Goal: Task Accomplishment & Management: Complete application form

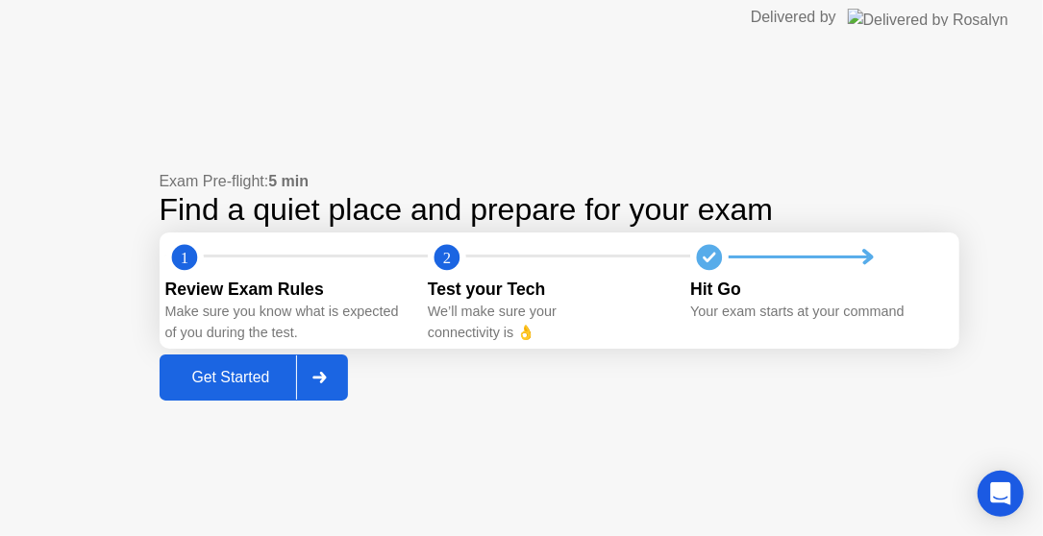
click at [334, 362] on div at bounding box center [319, 378] width 46 height 44
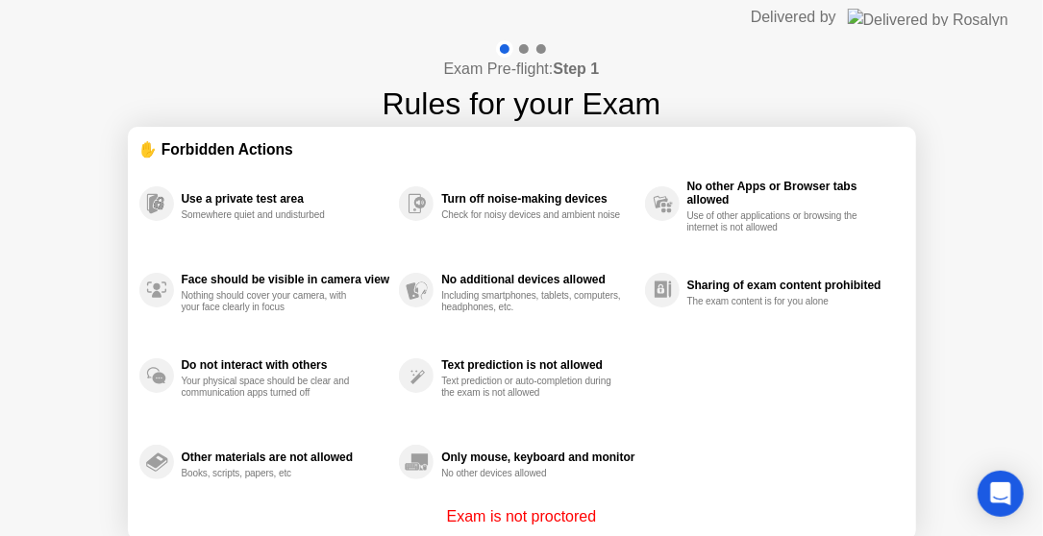
click at [639, 495] on div "Only mouse, keyboard and monitor No other devices allowed" at bounding box center [521, 462] width 245 height 86
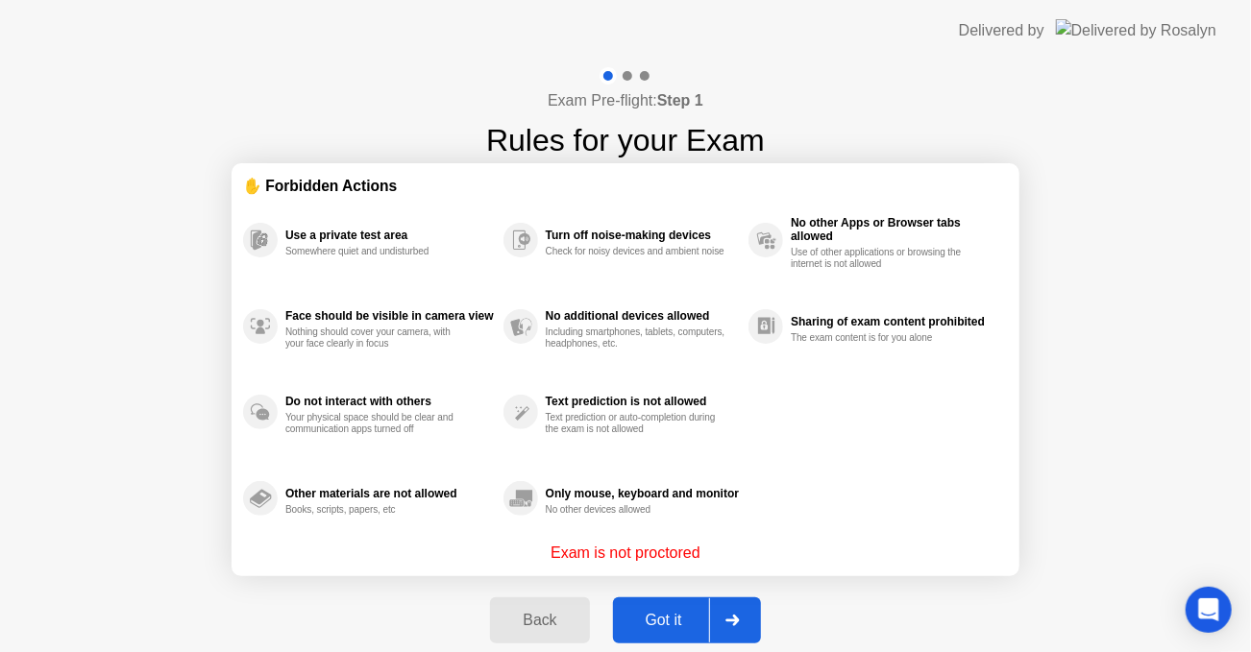
click at [725, 535] on div at bounding box center [732, 621] width 46 height 44
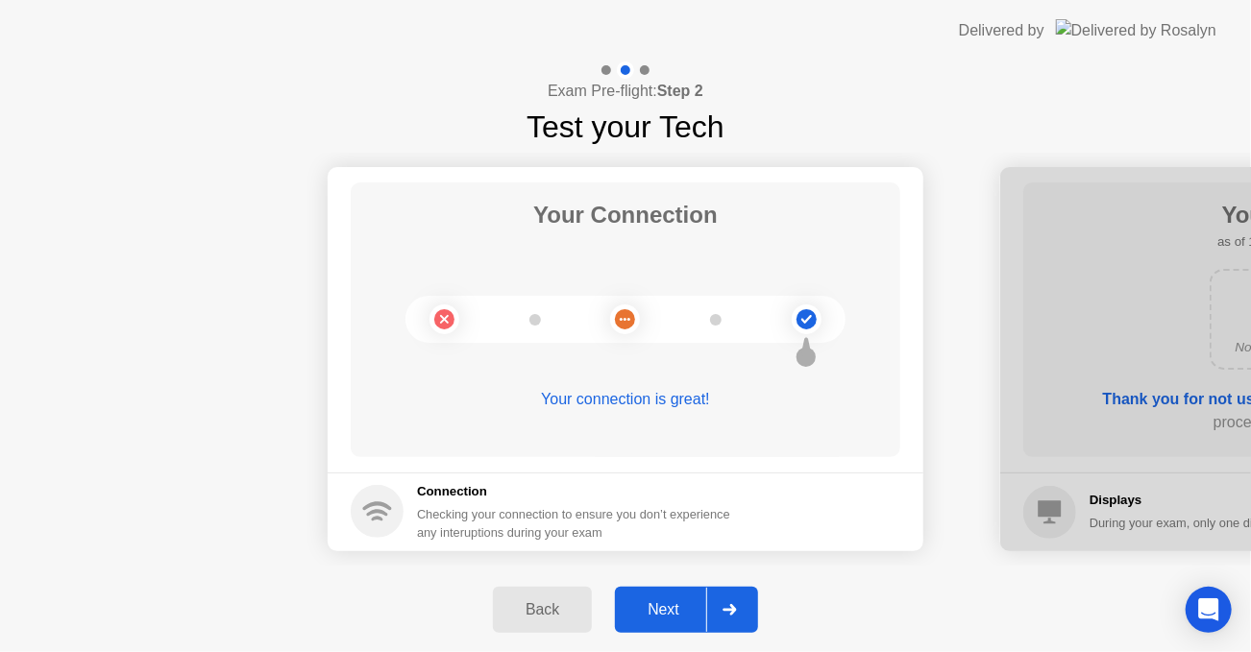
click at [716, 535] on div at bounding box center [729, 610] width 46 height 44
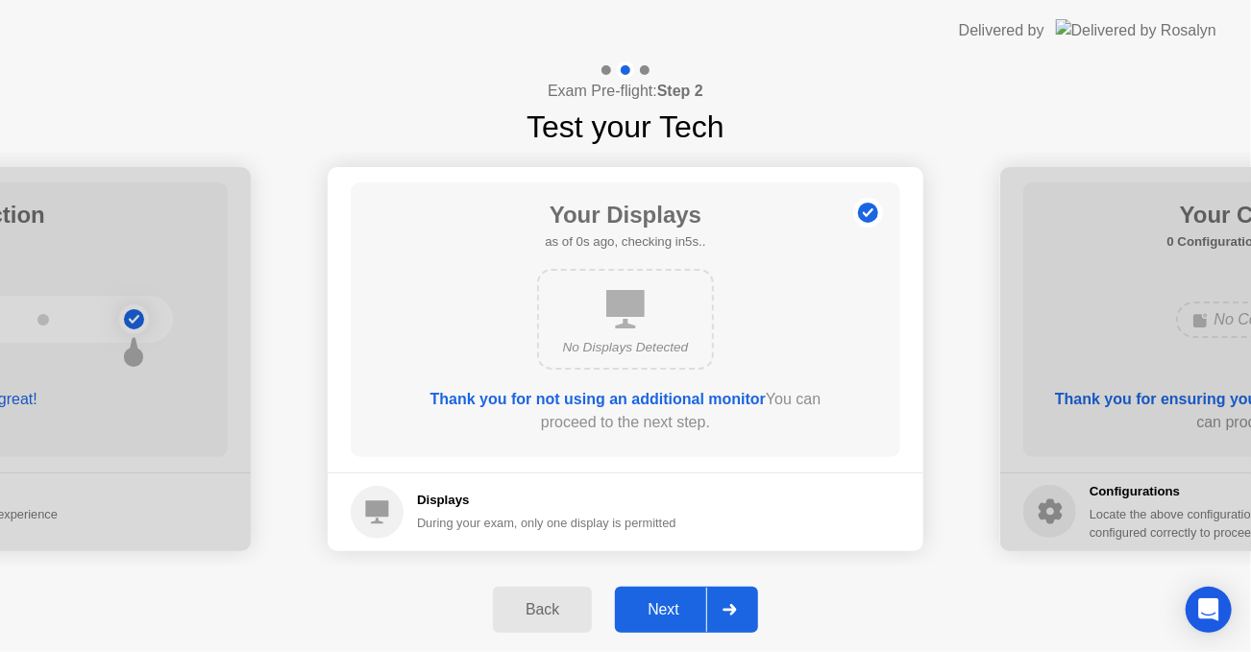
click at [716, 535] on div at bounding box center [729, 610] width 46 height 44
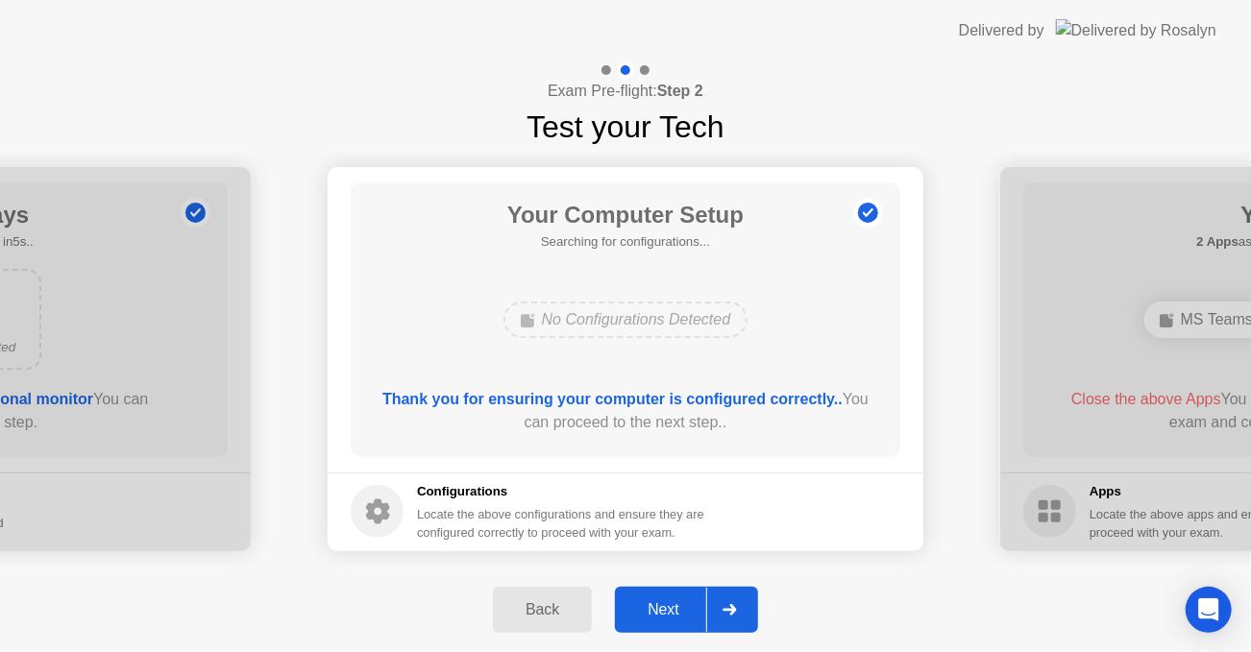
click at [716, 535] on div at bounding box center [729, 610] width 46 height 44
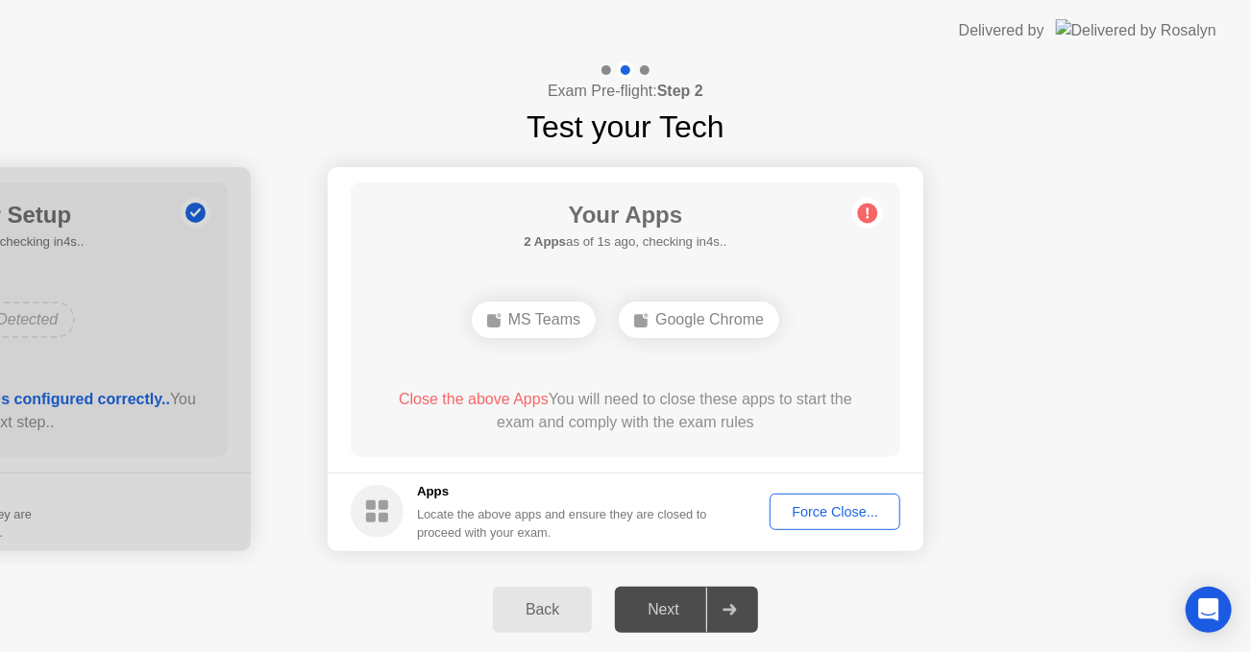
click at [808, 511] on div "Force Close..." at bounding box center [834, 511] width 117 height 15
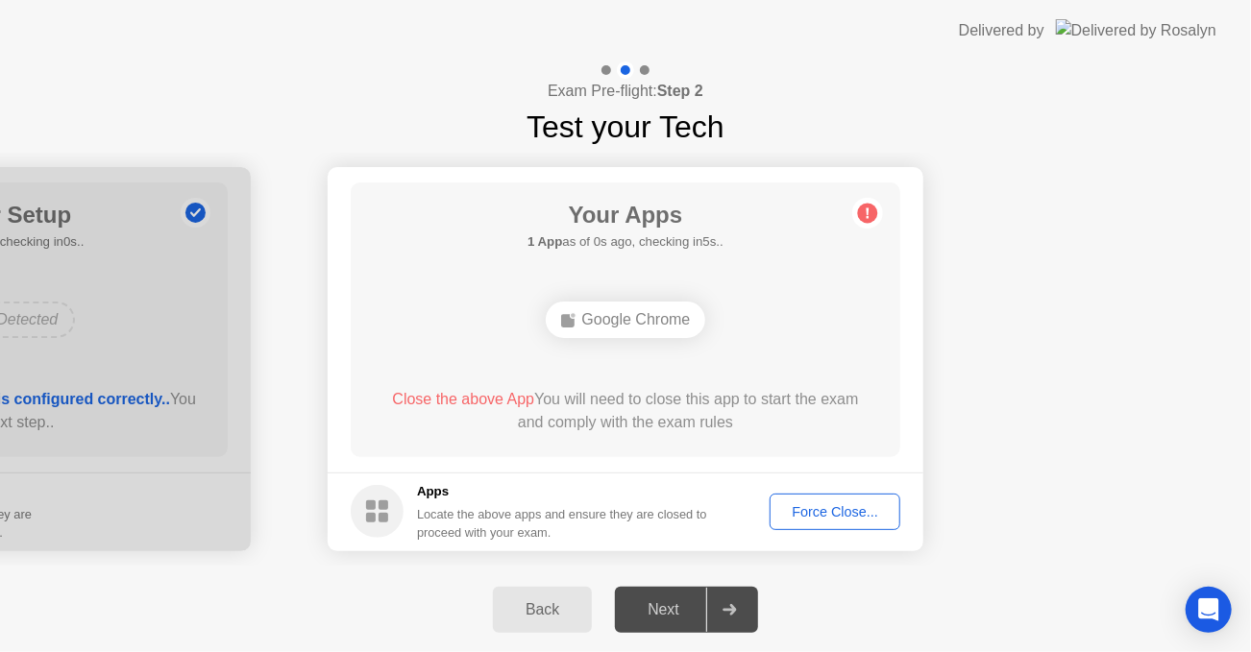
click at [810, 520] on div "Force Close..." at bounding box center [834, 511] width 117 height 15
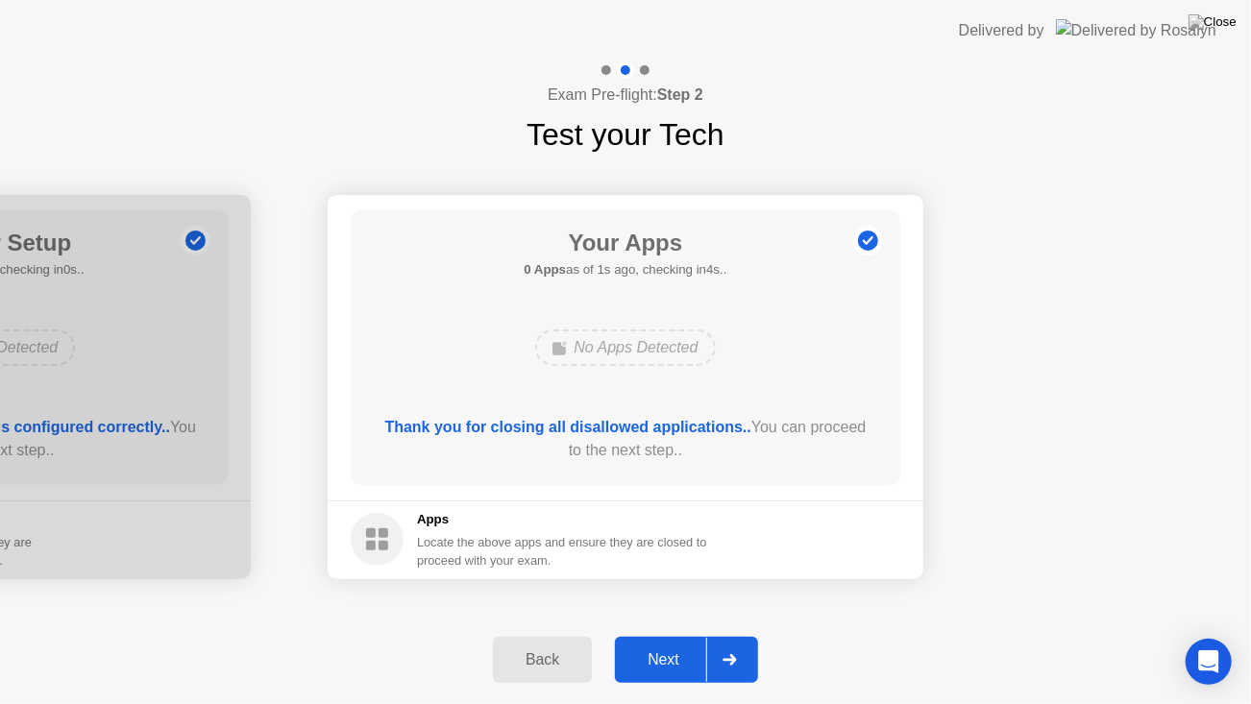
click at [692, 535] on div "Next" at bounding box center [664, 659] width 86 height 17
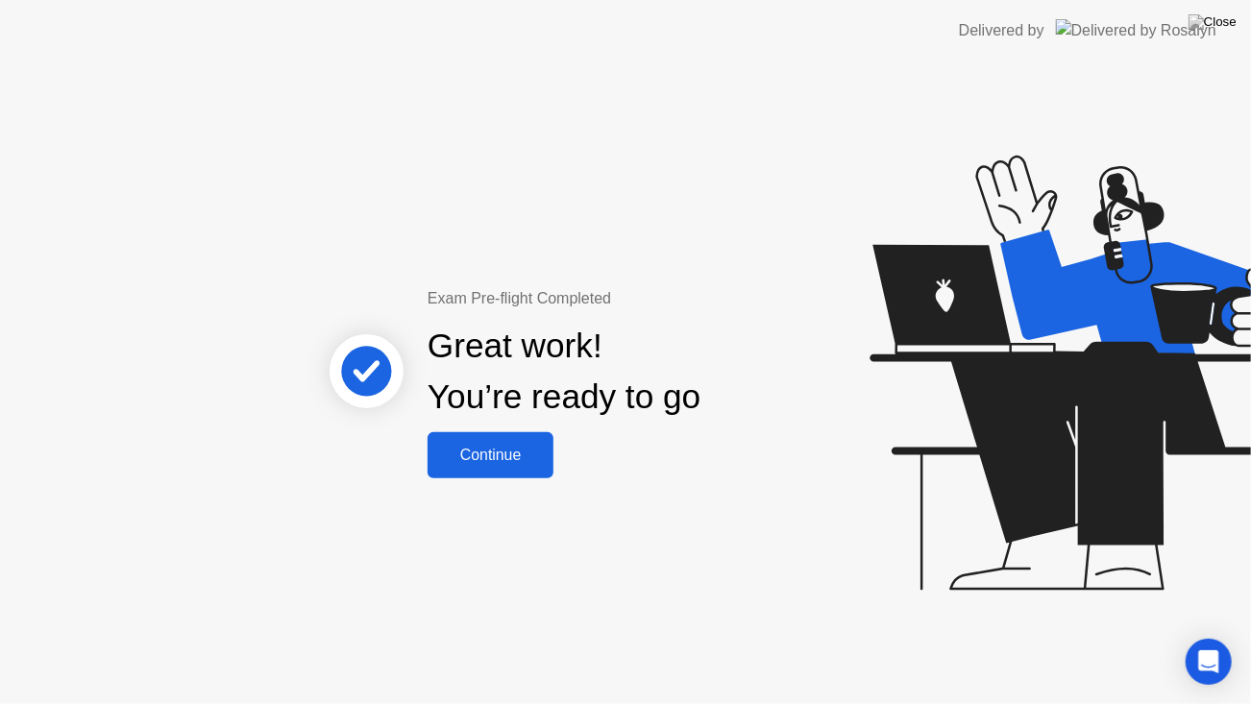
click at [522, 463] on div "Continue" at bounding box center [490, 455] width 114 height 17
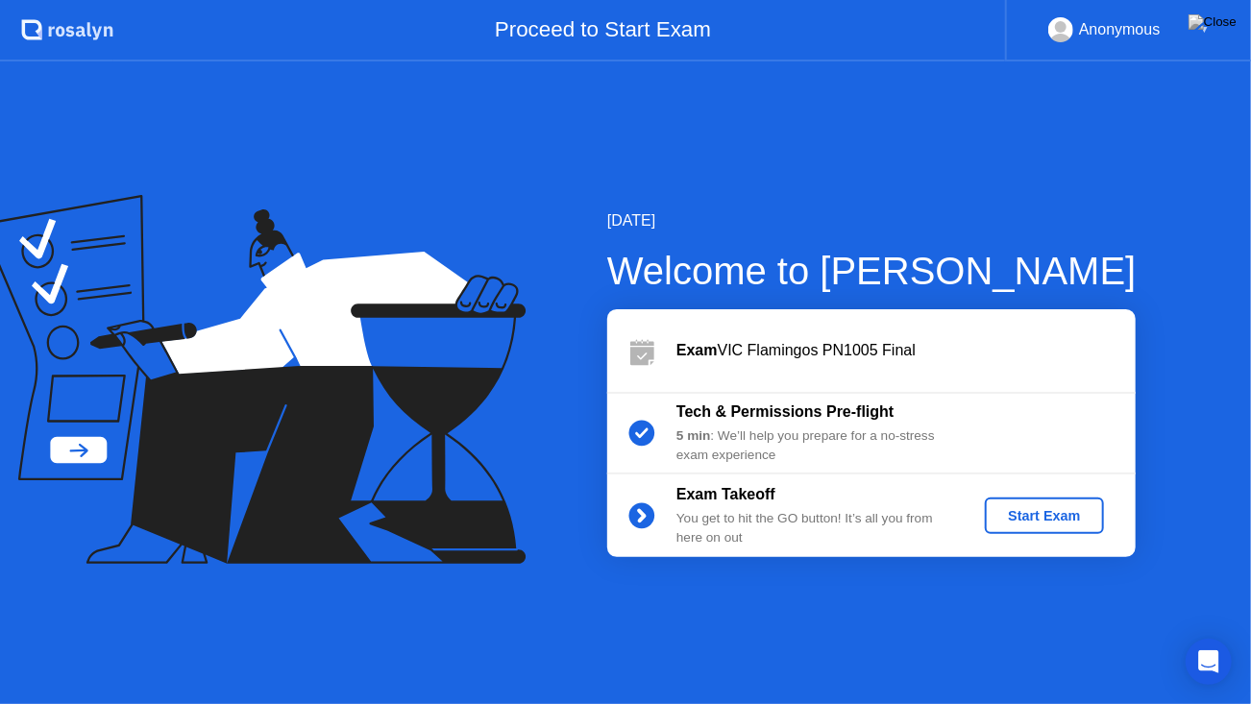
click at [1042, 513] on div "Start Exam" at bounding box center [1044, 515] width 103 height 15
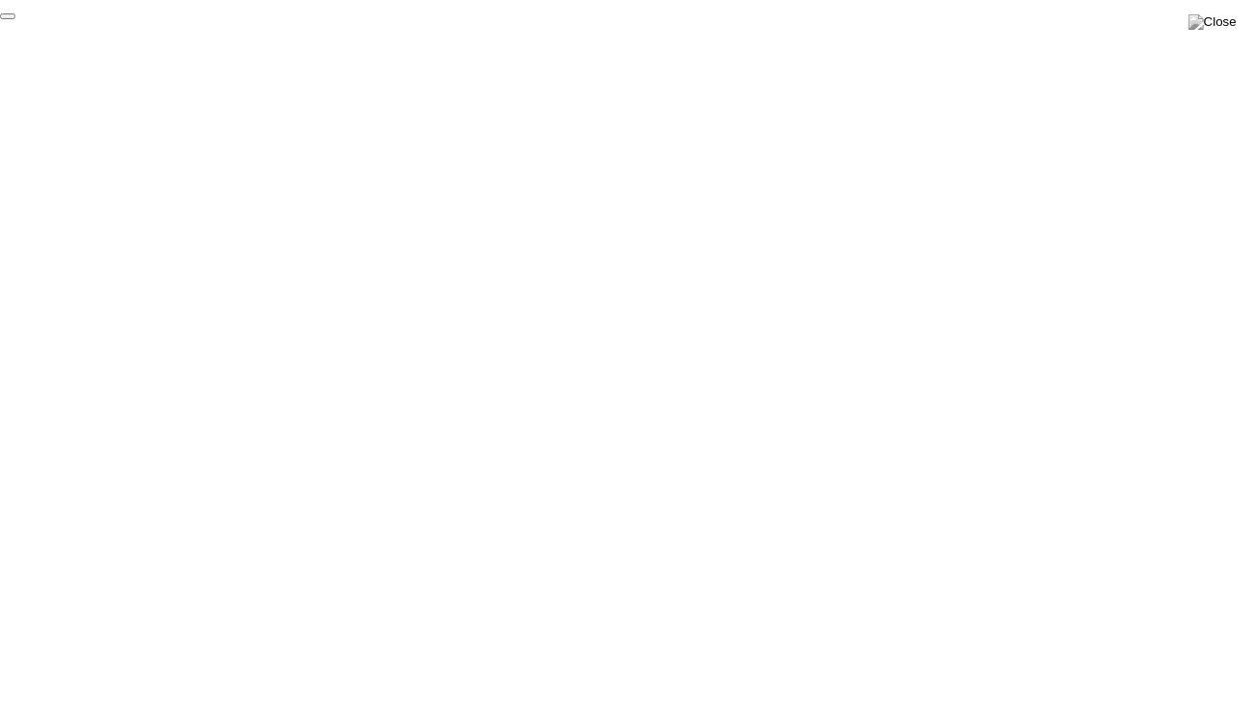
click div "End Proctoring Session"
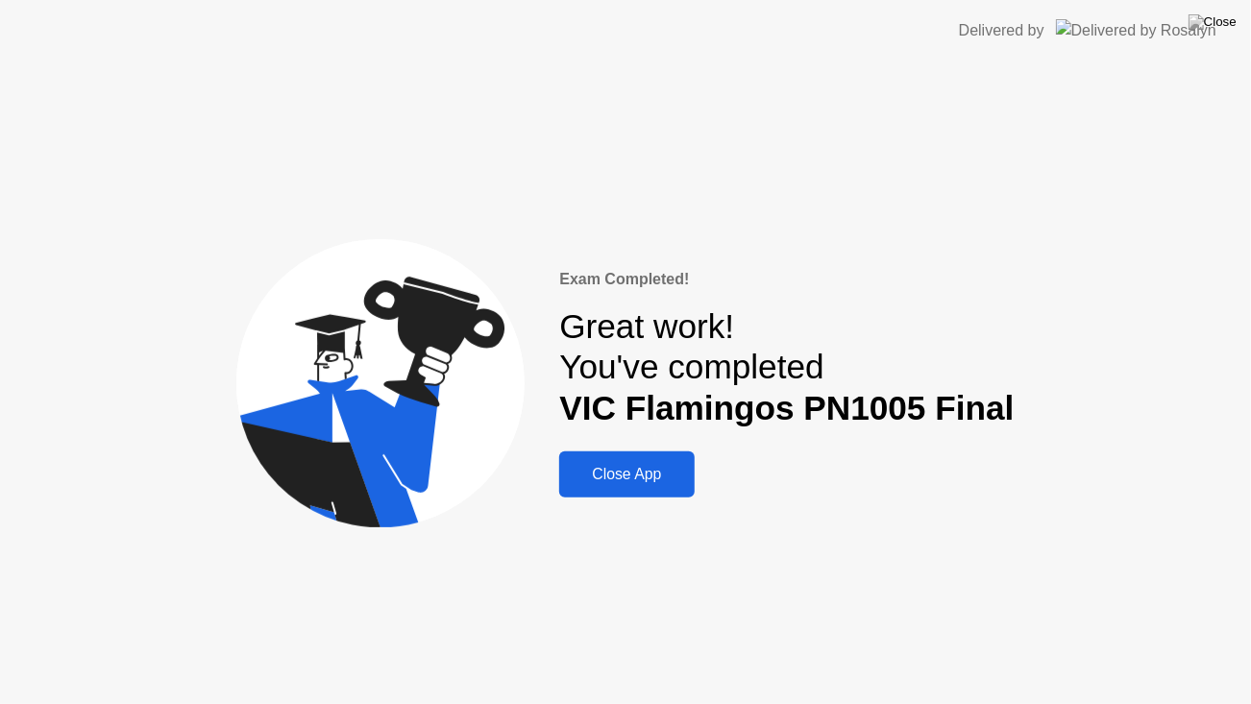
click at [651, 456] on button "Close App" at bounding box center [626, 475] width 135 height 46
